Goal: Communication & Community: Answer question/provide support

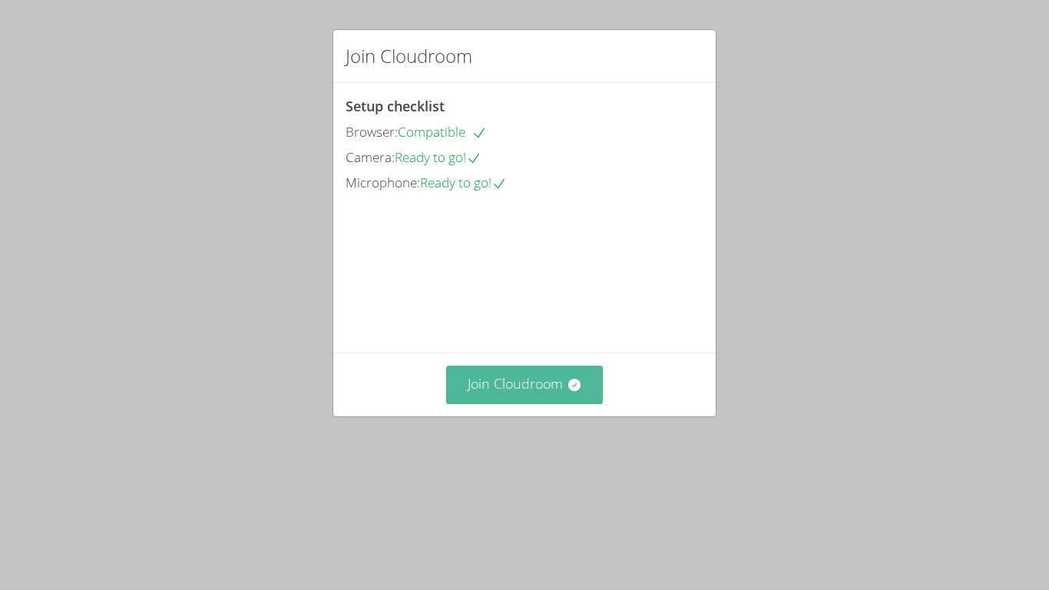
click at [568, 392] on icon at bounding box center [574, 384] width 15 height 15
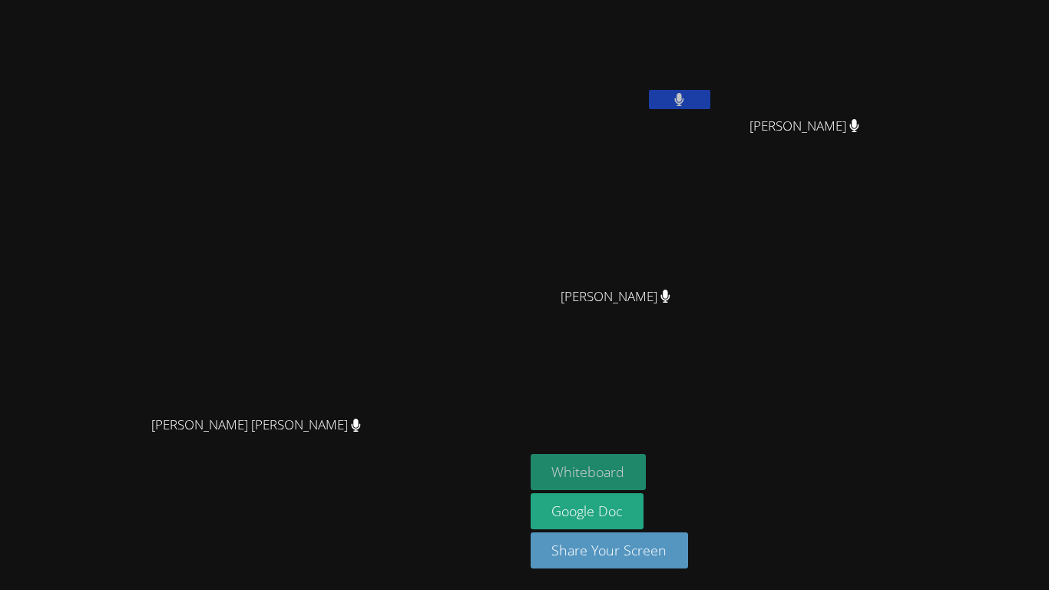
click at [646, 479] on button "Whiteboard" at bounding box center [588, 472] width 116 height 36
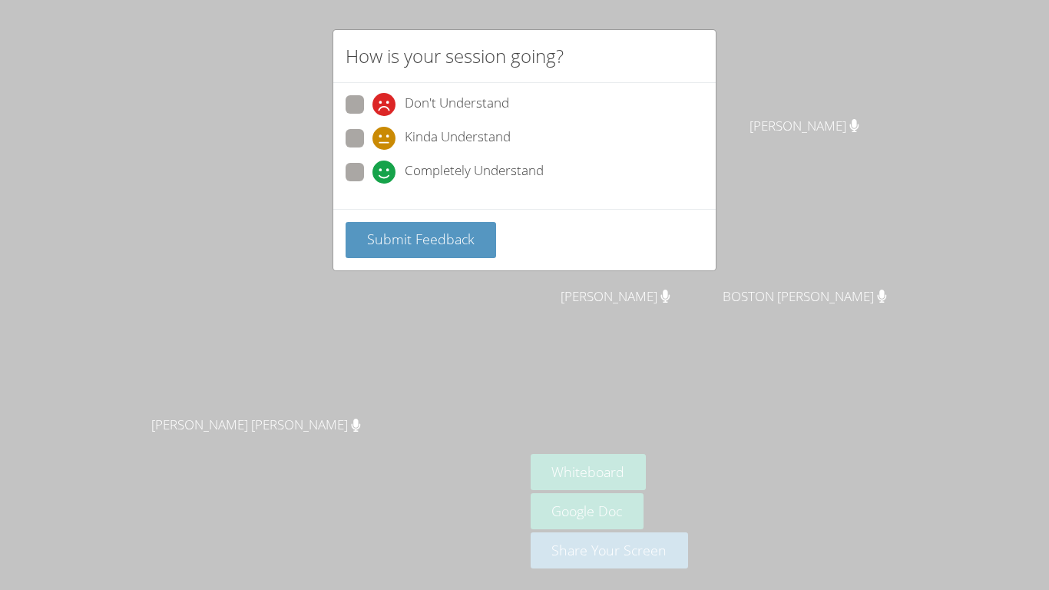
click at [771, 340] on div "How is your session going? Don't Understand Kinda Understand Completely Underst…" at bounding box center [524, 295] width 1049 height 590
click at [471, 243] on span "Submit Feedback" at bounding box center [420, 239] width 107 height 18
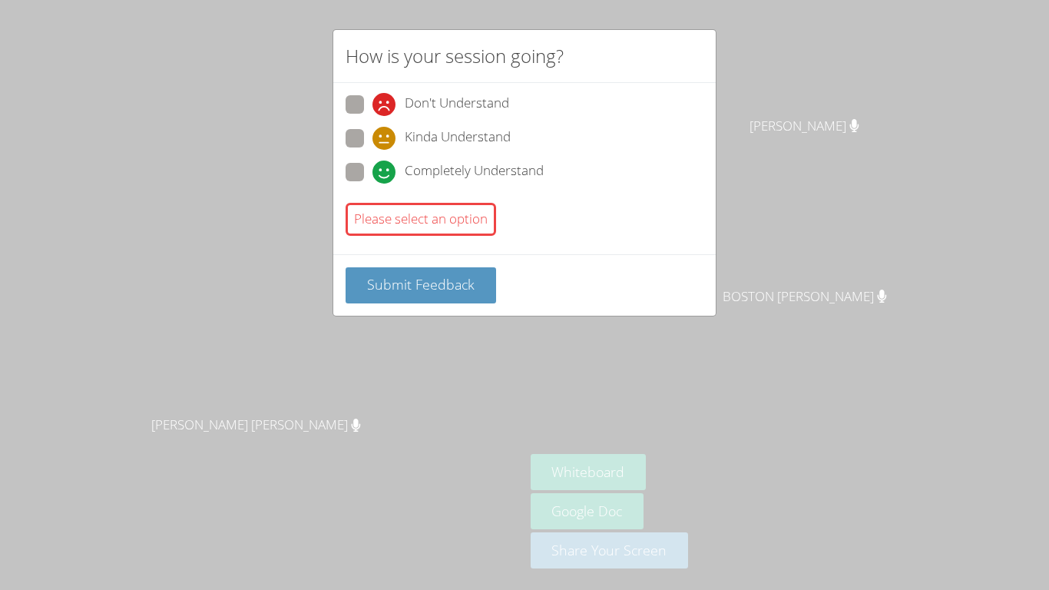
click at [372, 183] on span at bounding box center [372, 183] width 0 height 0
click at [372, 170] on input "Completely Understand" at bounding box center [378, 169] width 13 height 13
radio input "true"
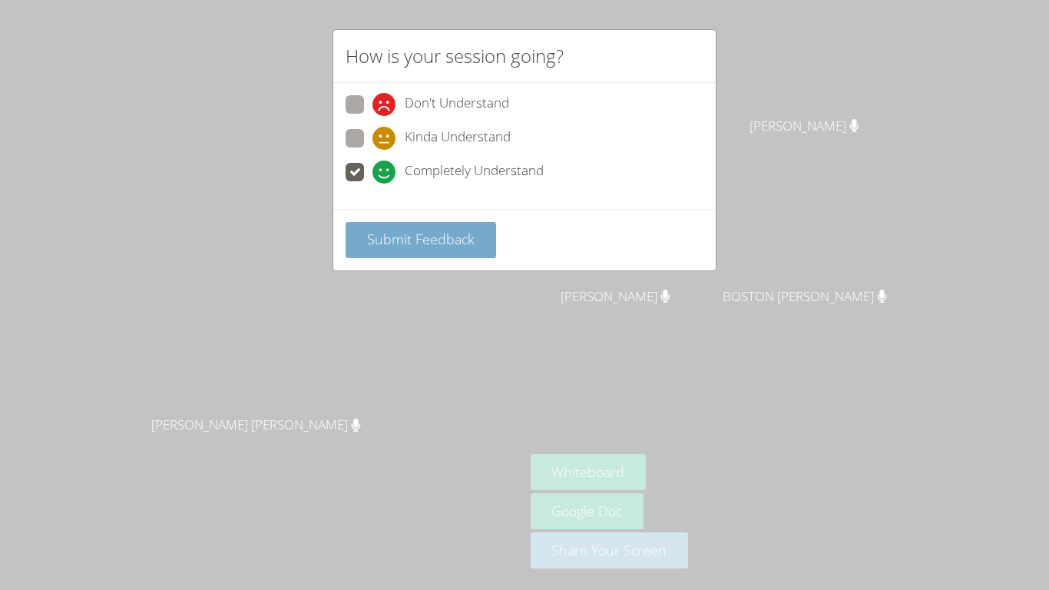
click at [424, 244] on span "Submit Feedback" at bounding box center [420, 239] width 107 height 18
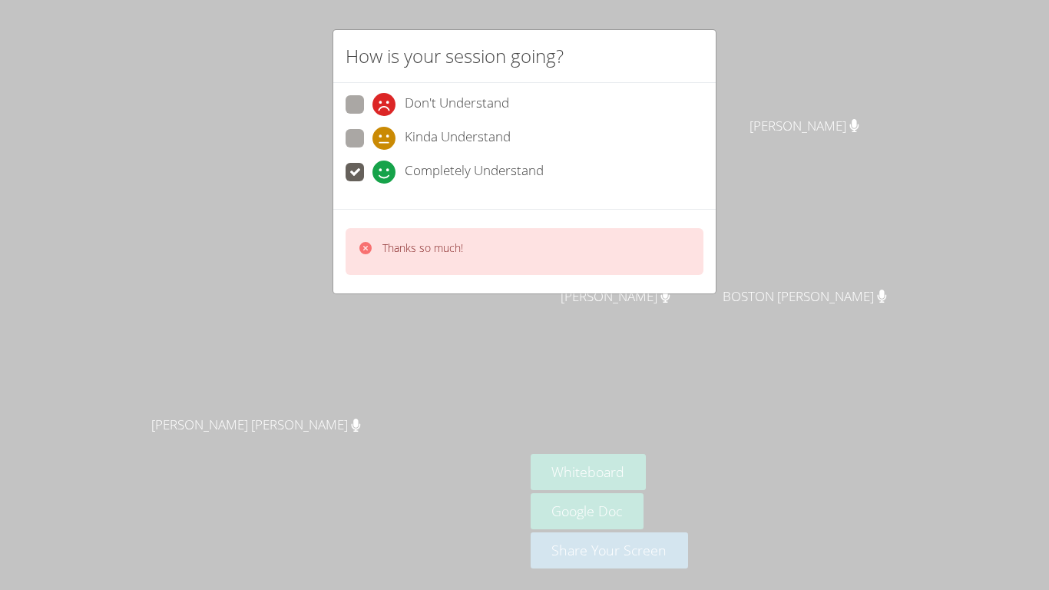
click at [705, 328] on div "How is your session going? Don't Understand Kinda Understand Completely Underst…" at bounding box center [524, 295] width 1049 height 590
click at [705, 330] on div "How is your session going? Don't Understand Kinda Understand Completely Underst…" at bounding box center [524, 295] width 1049 height 590
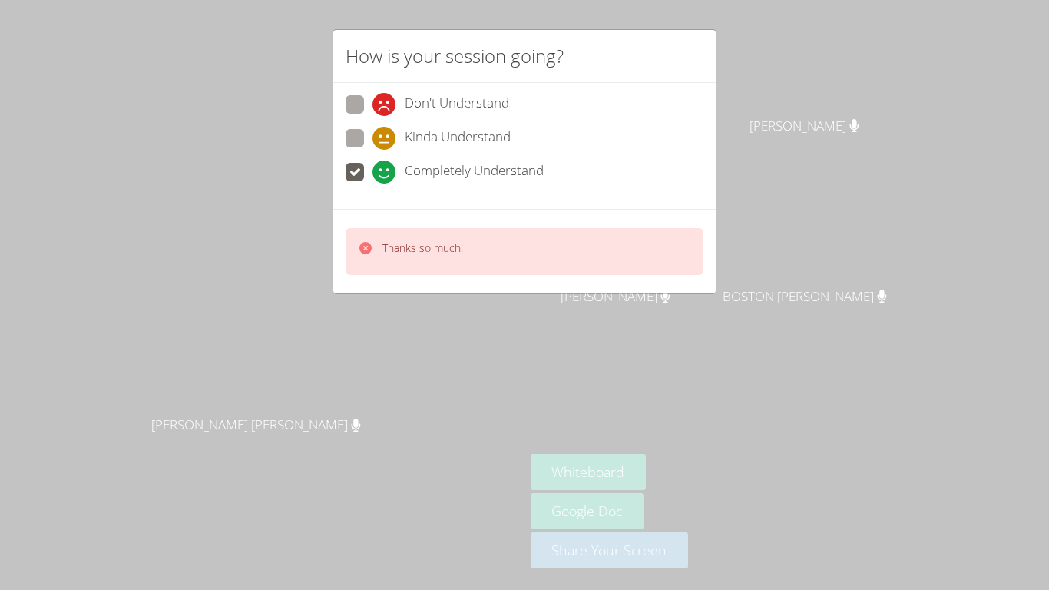
click at [705, 330] on div "How is your session going? Don't Understand Kinda Understand Completely Underst…" at bounding box center [524, 295] width 1049 height 590
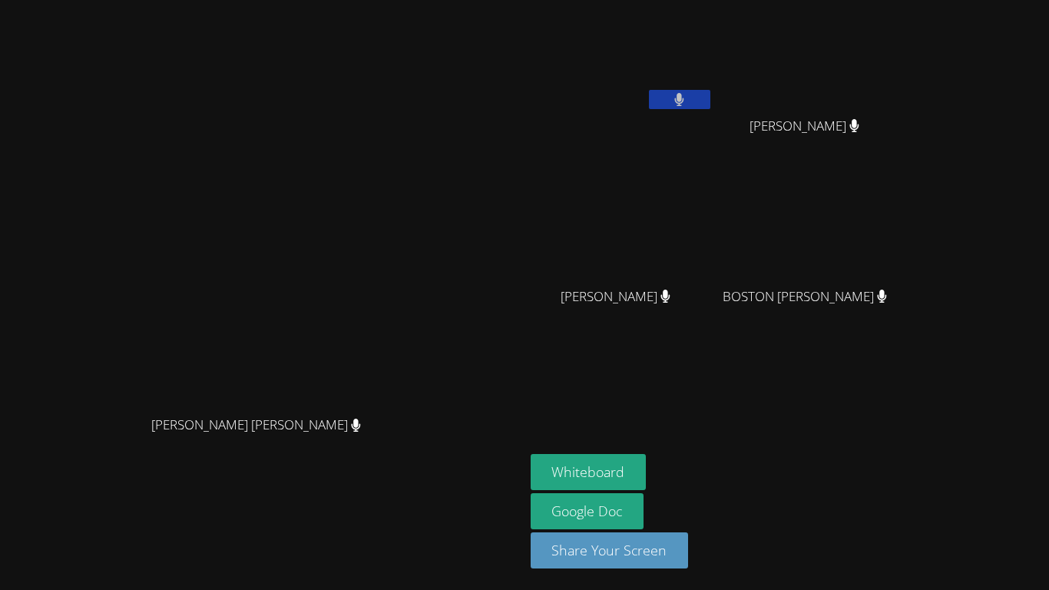
click at [705, 330] on div "[PERSON_NAME]" at bounding box center [621, 309] width 183 height 61
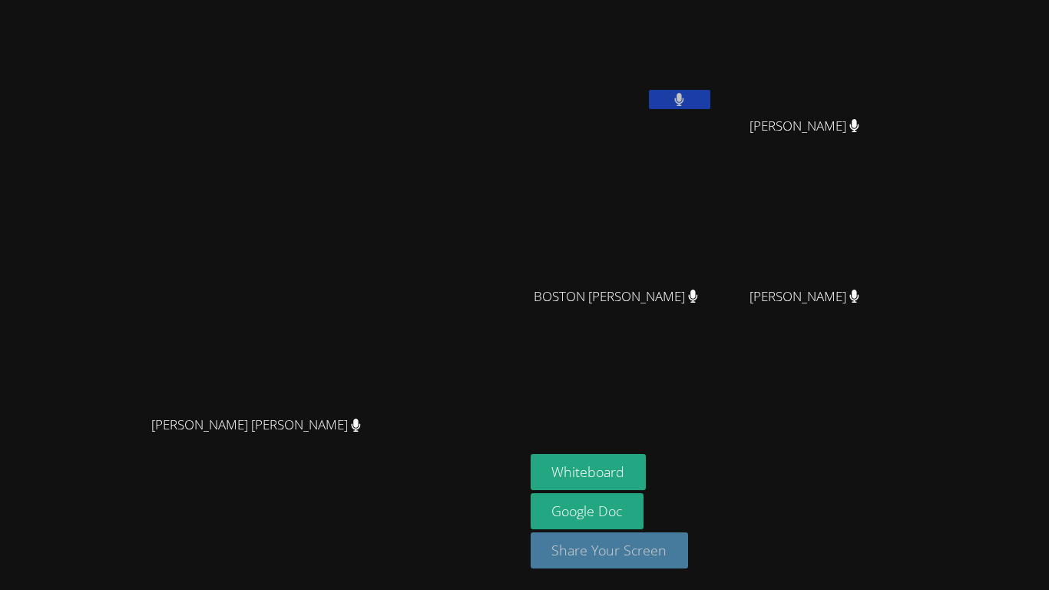
click at [689, 543] on button "Share Your Screen" at bounding box center [609, 550] width 158 height 36
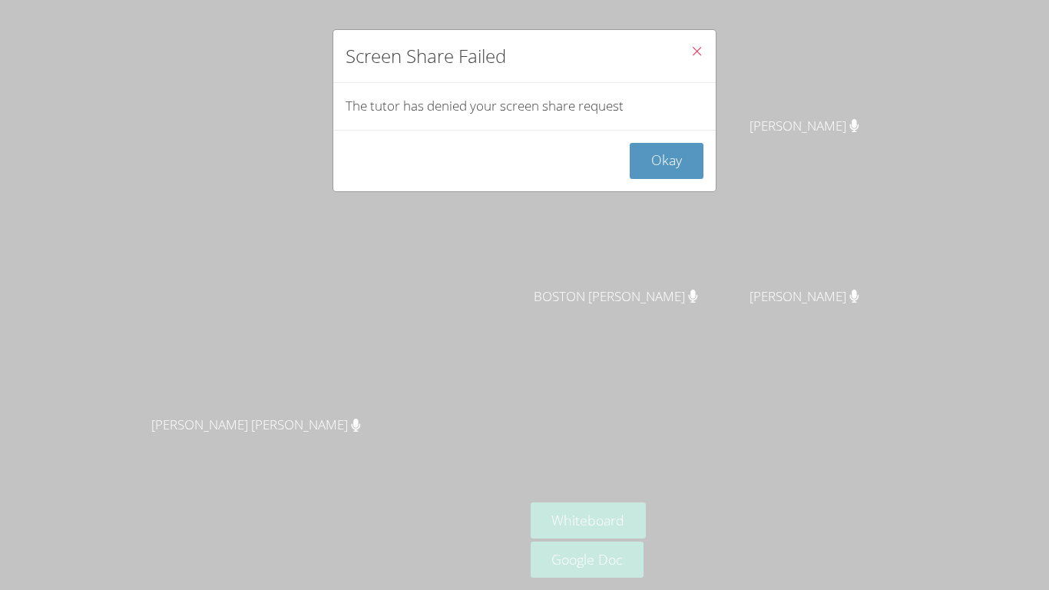
click at [675, 131] on div "Okay" at bounding box center [524, 160] width 382 height 61
click at [674, 177] on button "Okay" at bounding box center [666, 161] width 74 height 36
